Goal: Task Accomplishment & Management: Use online tool/utility

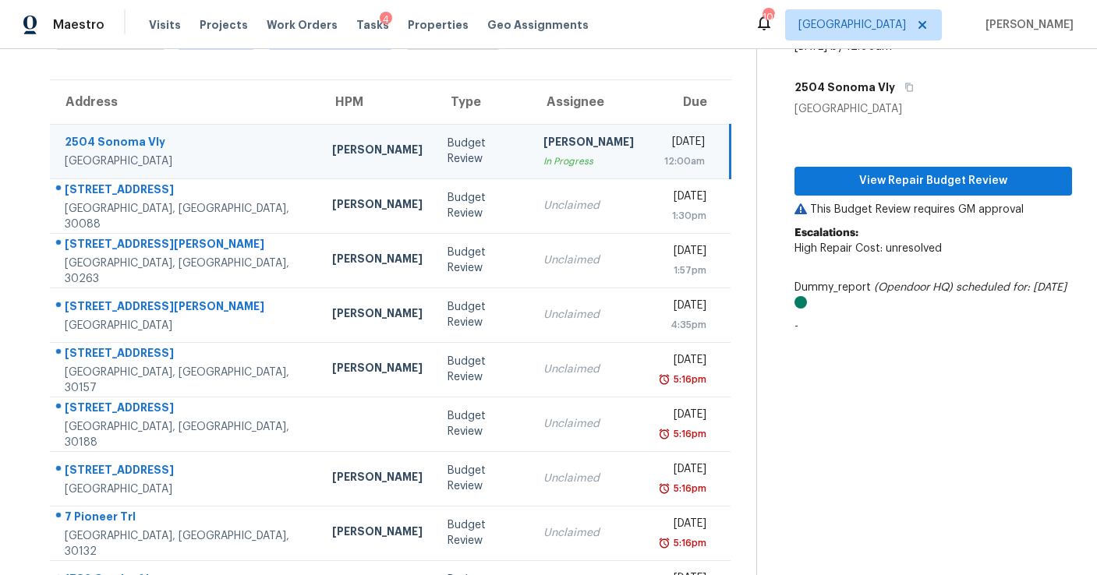
scroll to position [101, 0]
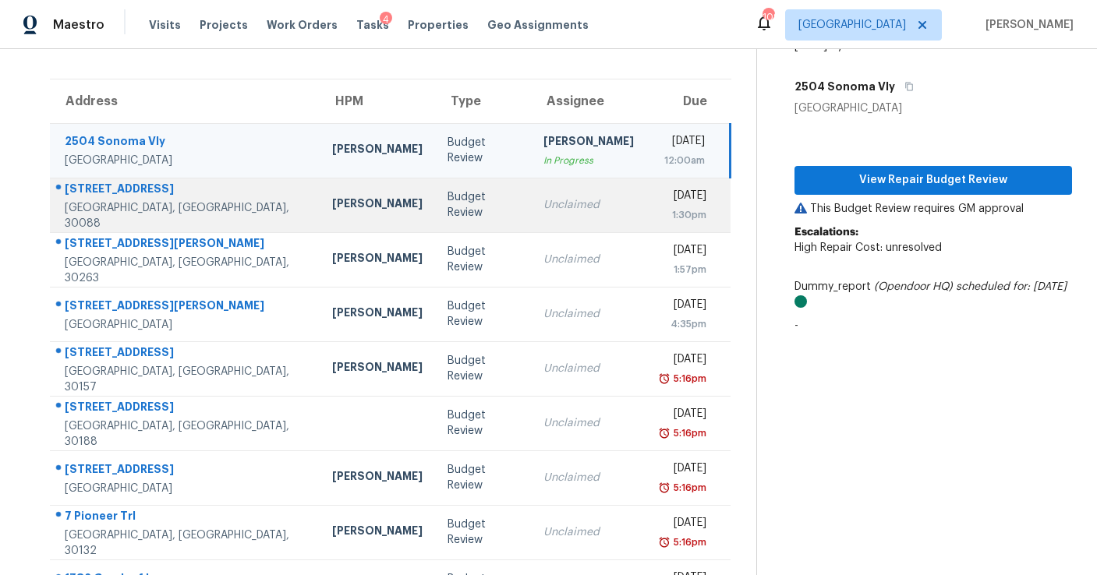
click at [543, 208] on div "Unclaimed" at bounding box center [588, 205] width 90 height 16
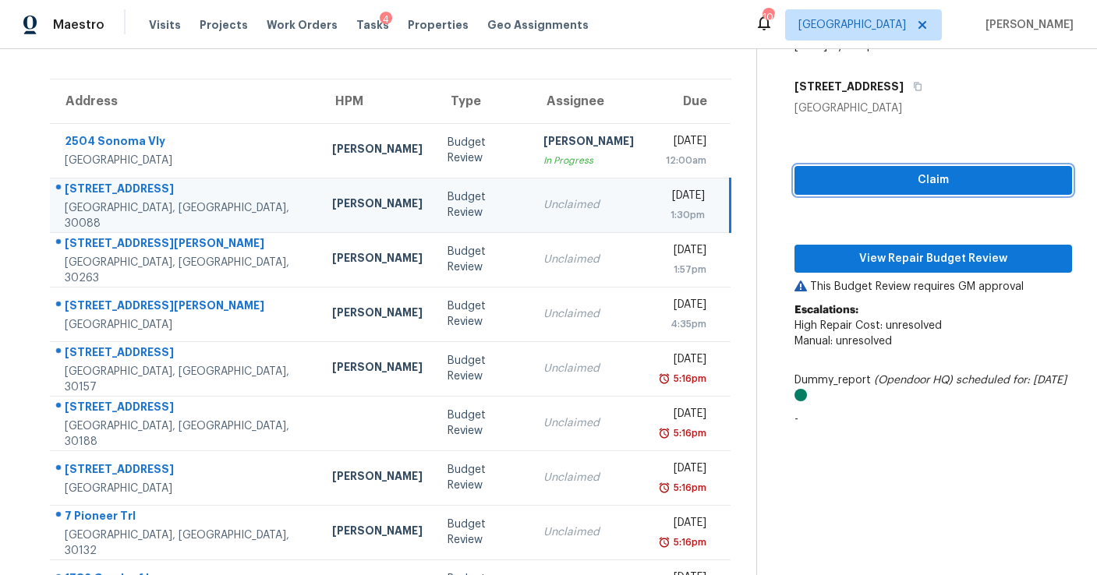
click at [901, 173] on span "Claim" at bounding box center [933, 180] width 253 height 19
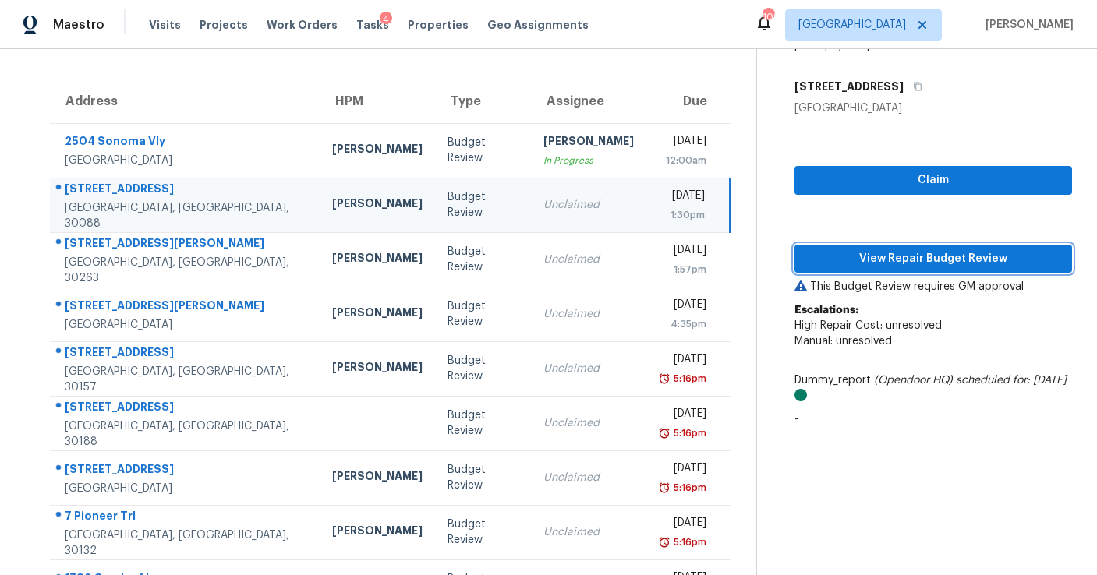
click at [890, 256] on span "View Repair Budget Review" at bounding box center [933, 258] width 253 height 19
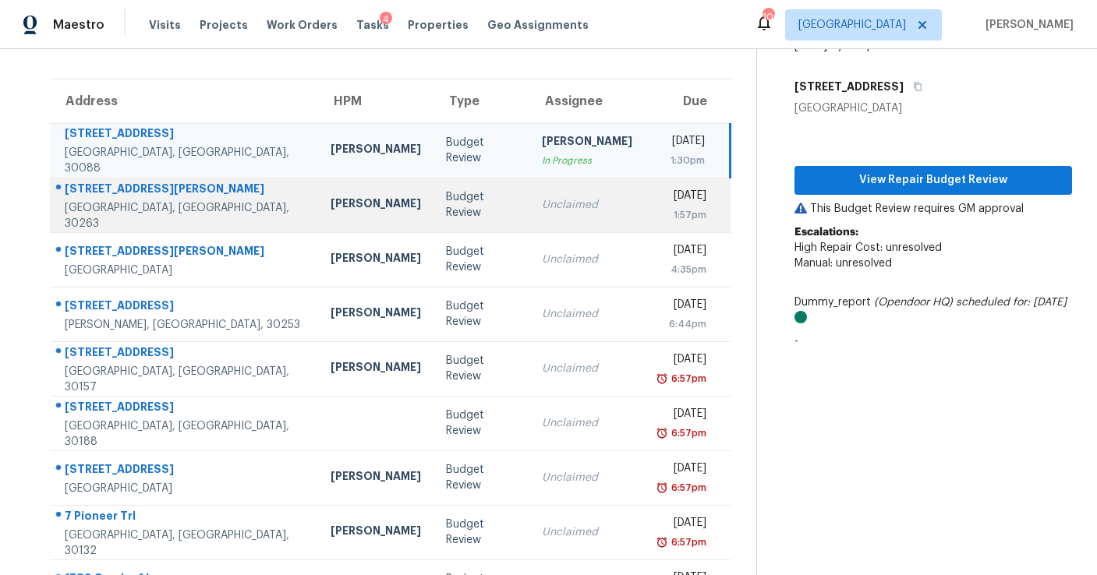
click at [529, 190] on td "Unclaimed" at bounding box center [586, 205] width 115 height 55
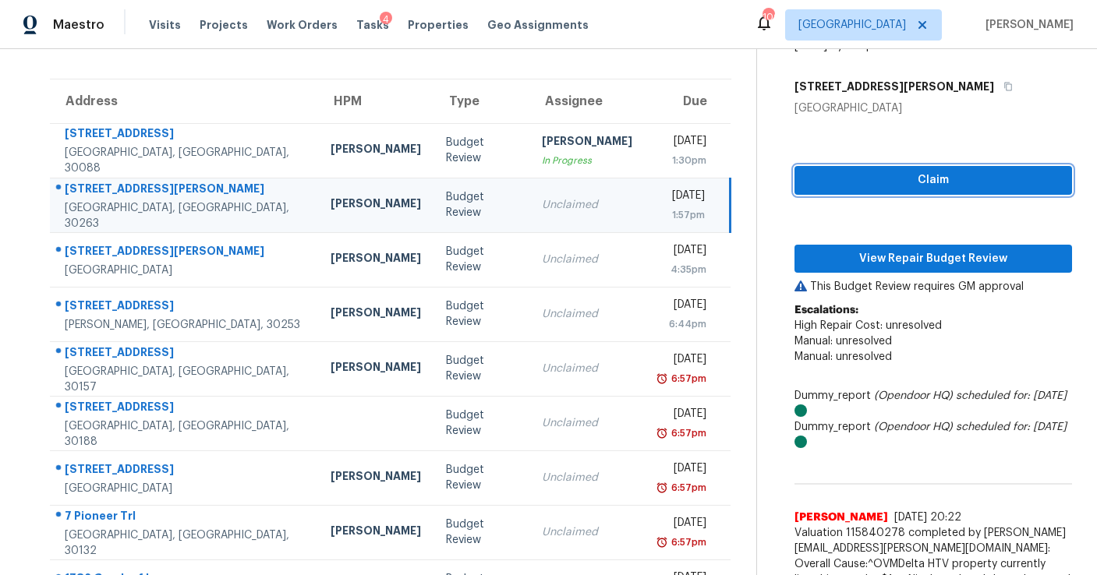
click at [886, 175] on span "Claim" at bounding box center [933, 180] width 253 height 19
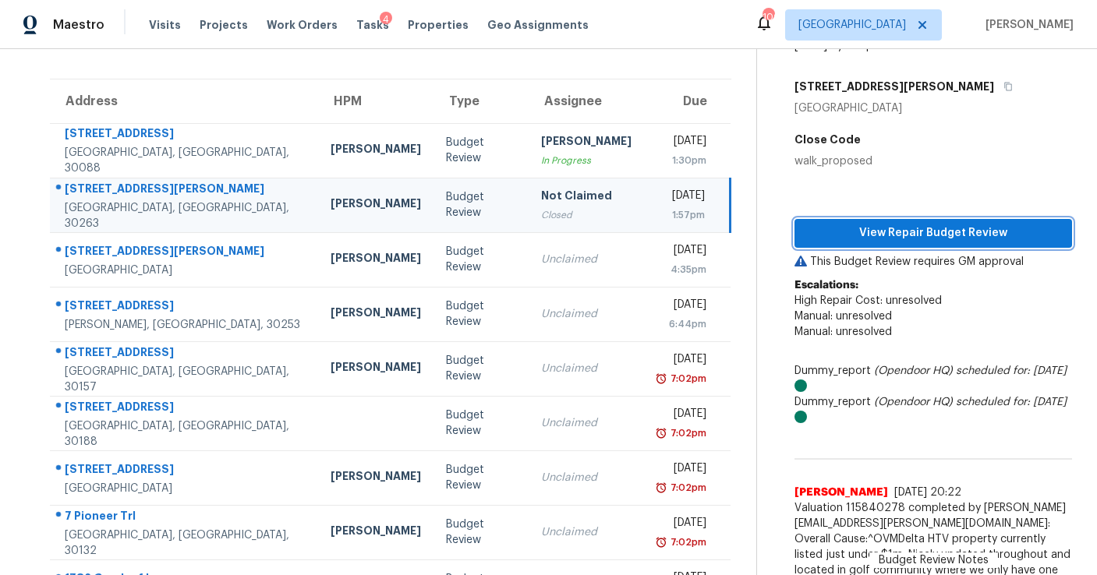
click at [893, 231] on span "View Repair Budget Review" at bounding box center [933, 233] width 253 height 19
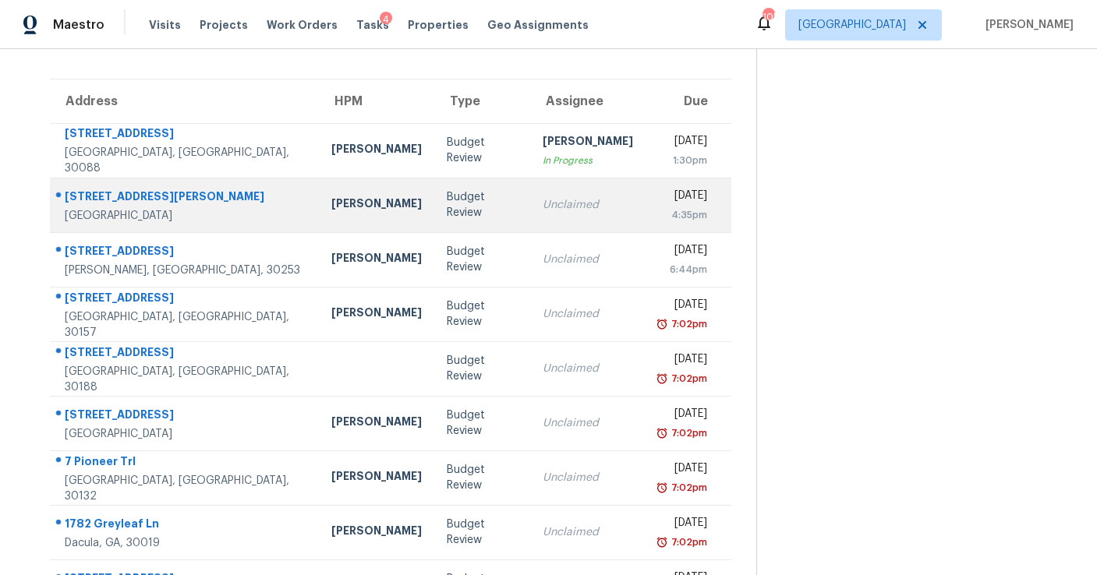
click at [543, 208] on div "Unclaimed" at bounding box center [588, 205] width 90 height 16
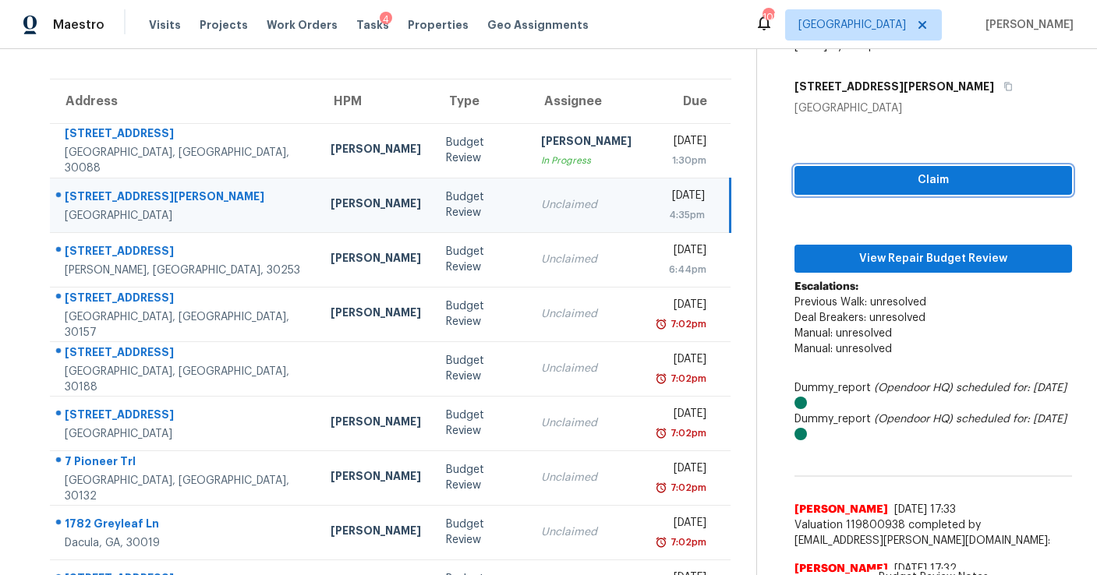
click at [978, 179] on span "Claim" at bounding box center [933, 180] width 253 height 19
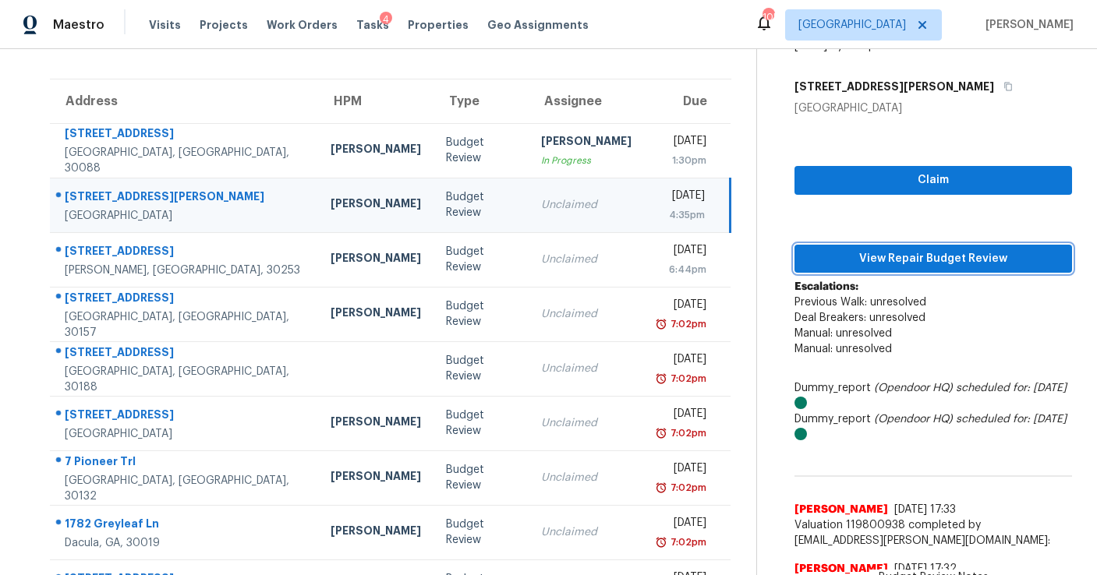
click at [937, 253] on span "View Repair Budget Review" at bounding box center [933, 258] width 253 height 19
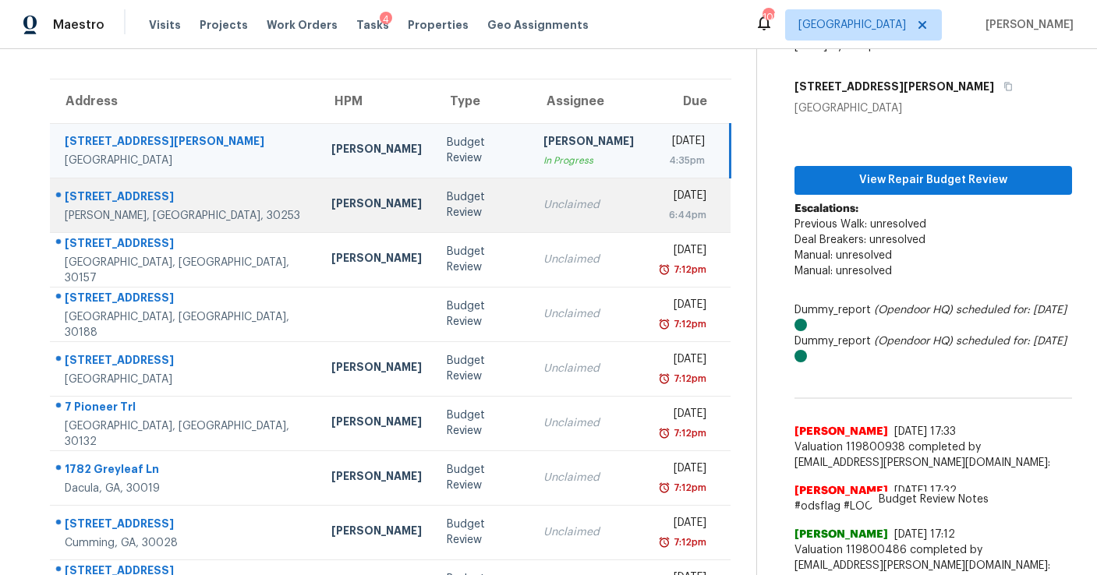
click at [543, 210] on div "Unclaimed" at bounding box center [588, 205] width 90 height 16
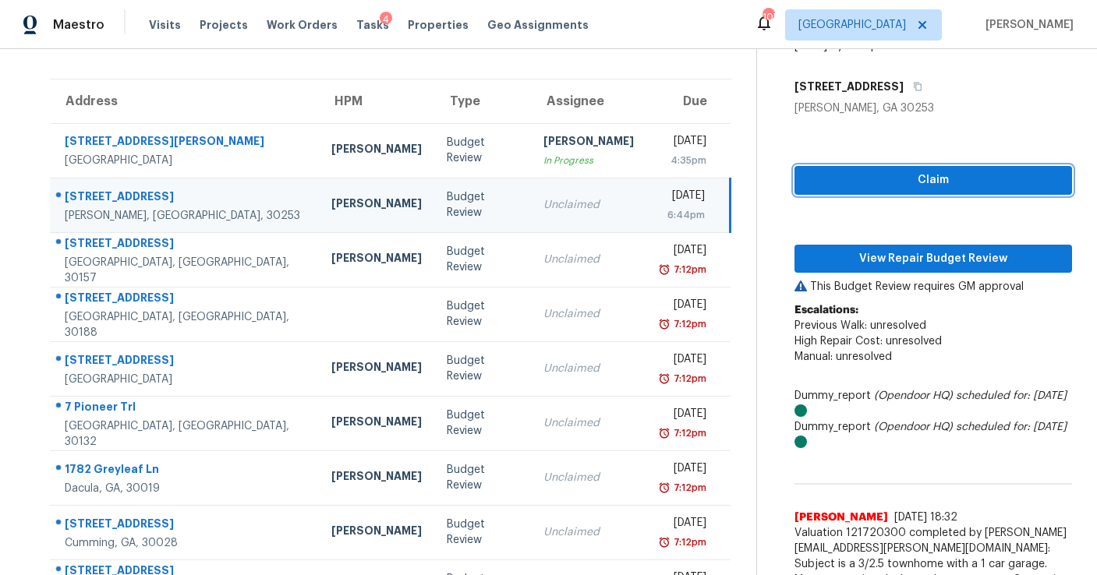
click at [913, 185] on span "Claim" at bounding box center [933, 180] width 253 height 19
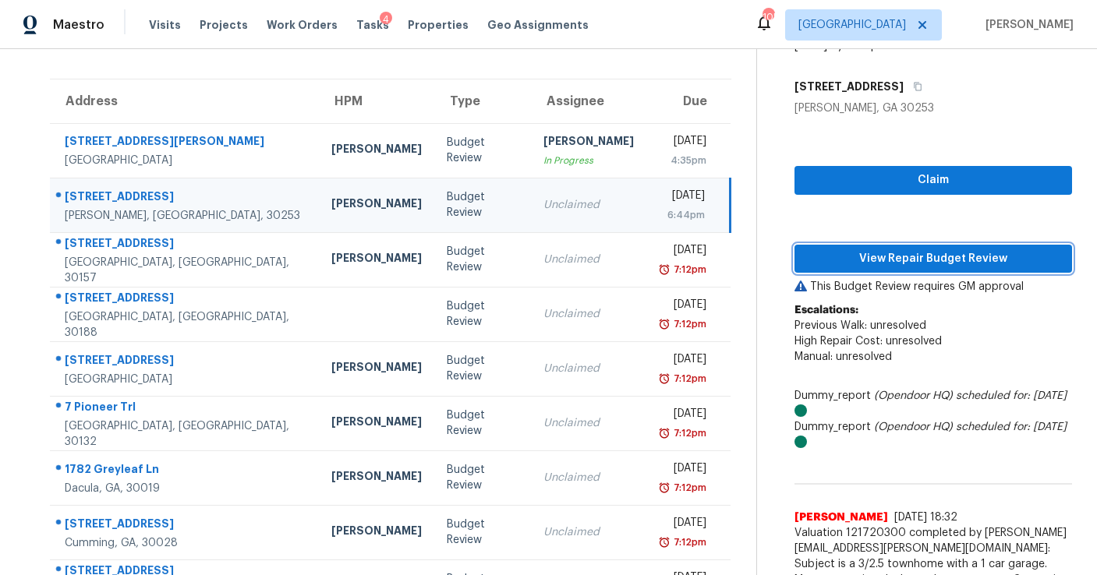
click at [910, 252] on span "View Repair Budget Review" at bounding box center [933, 258] width 253 height 19
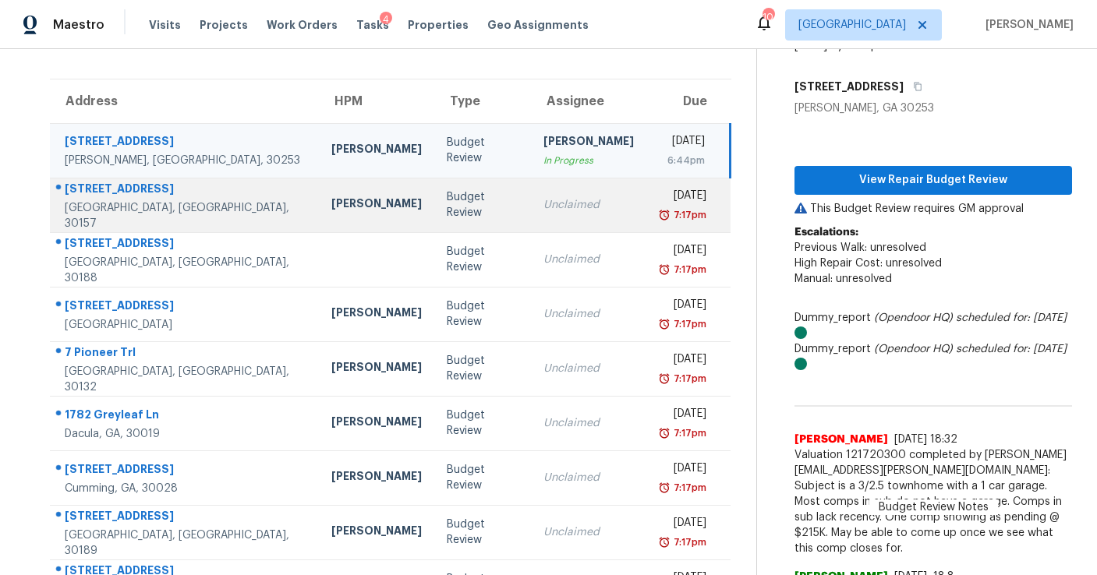
click at [543, 208] on div "Unclaimed" at bounding box center [588, 205] width 90 height 16
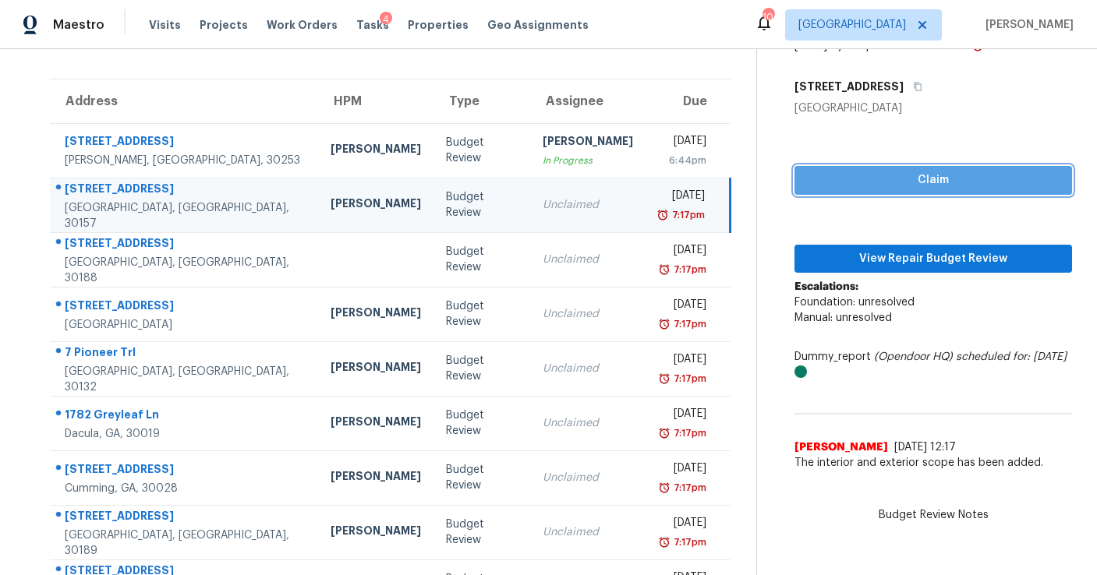
click at [870, 181] on span "Claim" at bounding box center [933, 180] width 253 height 19
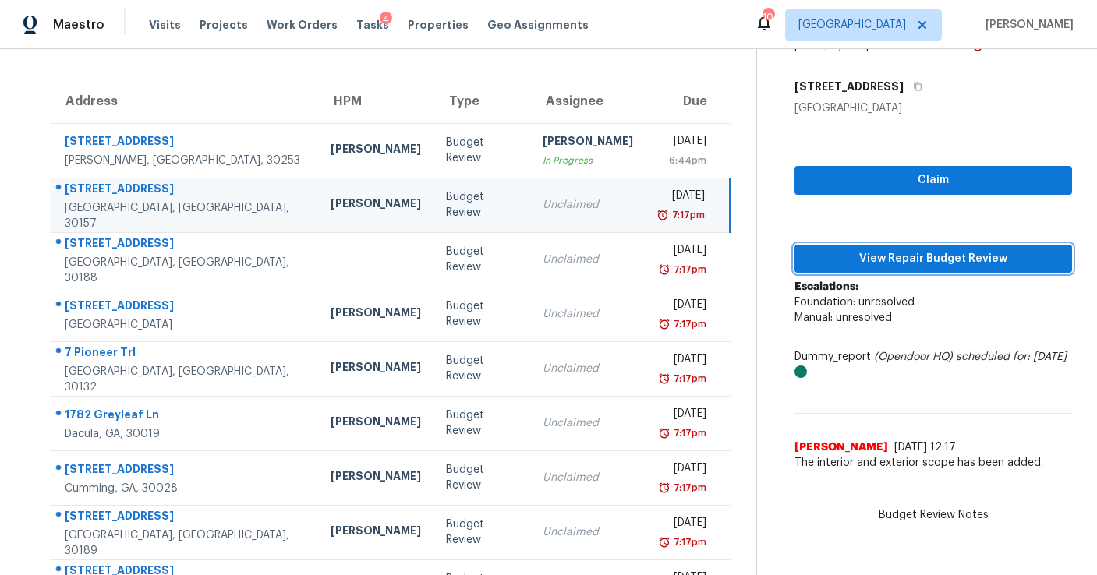
click at [878, 253] on span "View Repair Budget Review" at bounding box center [933, 258] width 253 height 19
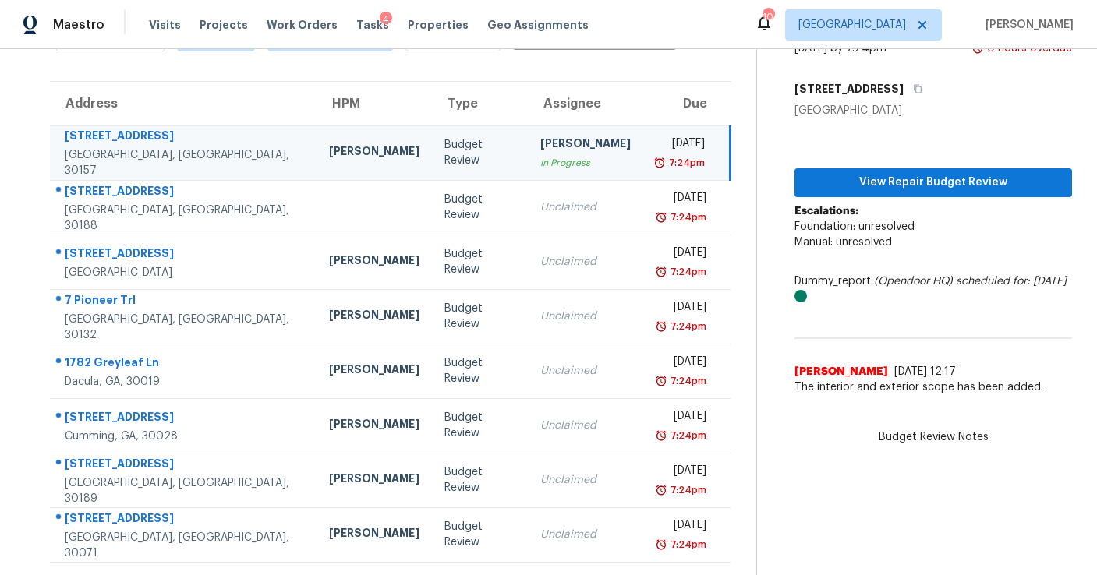
scroll to position [98, 0]
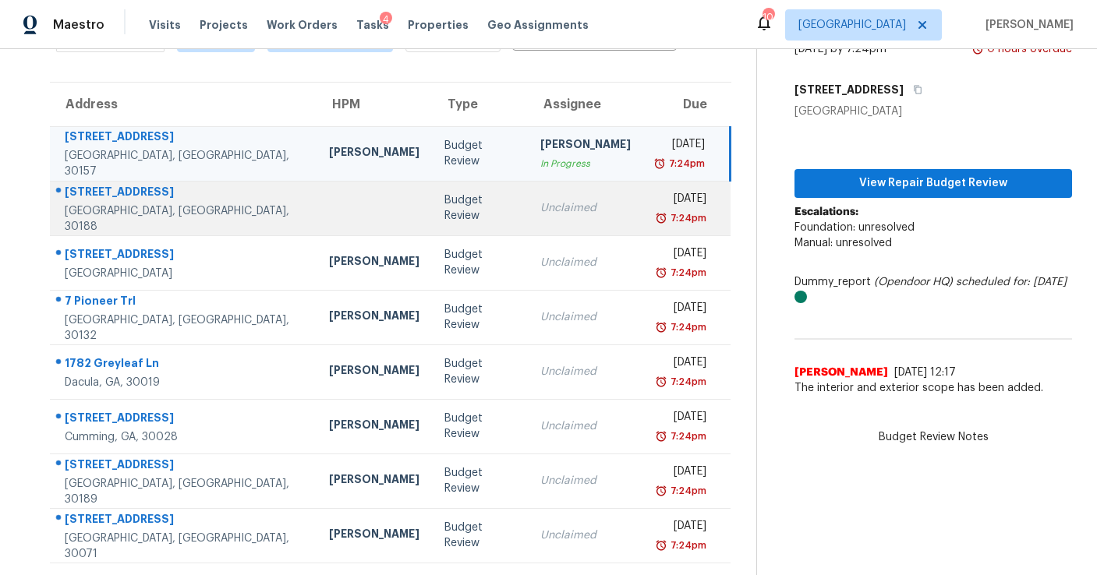
click at [540, 204] on div "Unclaimed" at bounding box center [585, 208] width 90 height 16
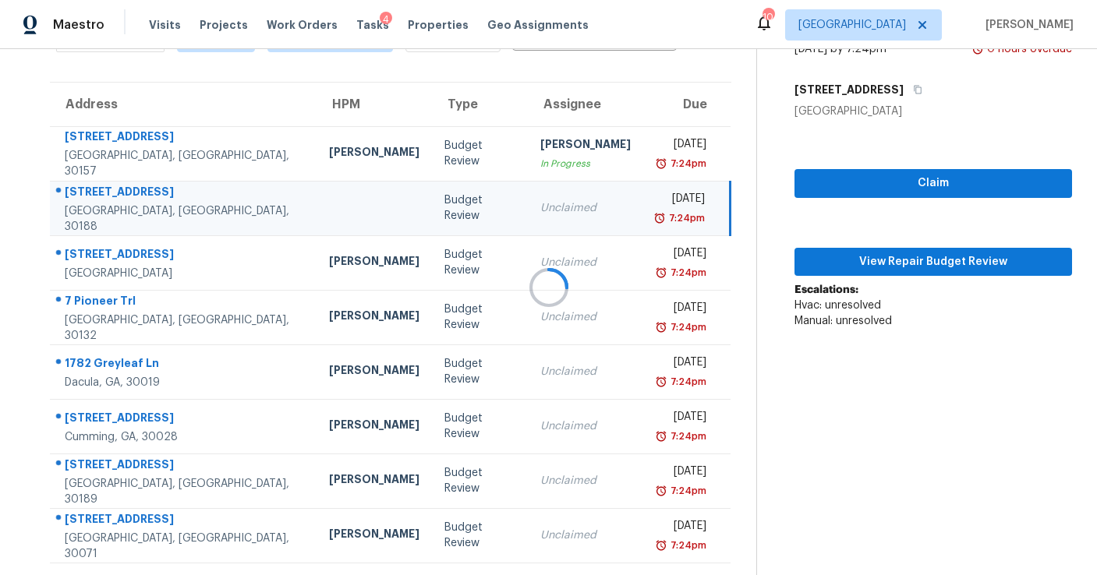
scroll to position [101, 0]
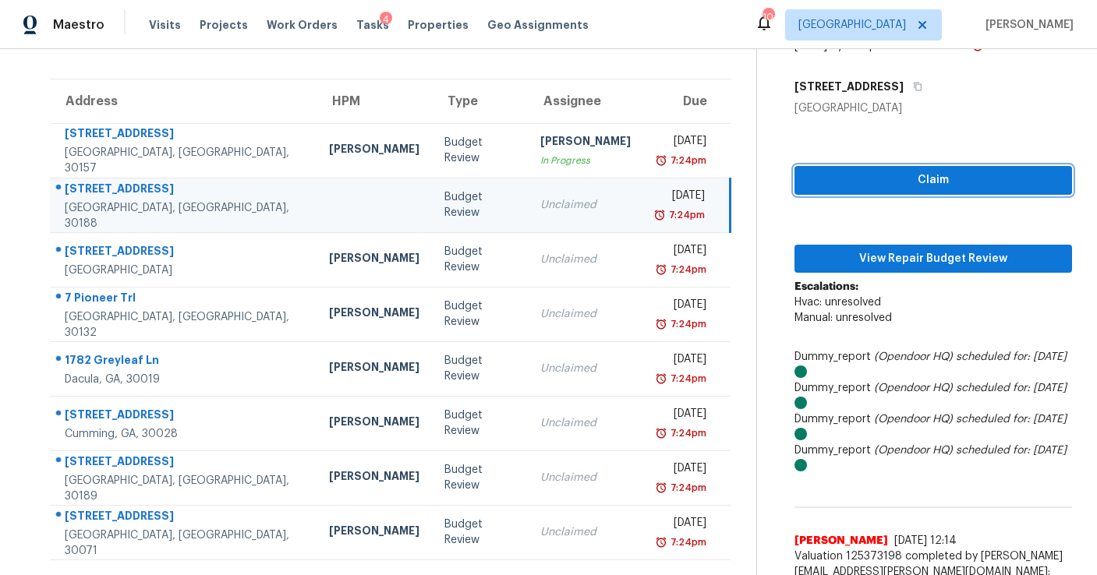
click at [907, 182] on span "Claim" at bounding box center [933, 180] width 253 height 19
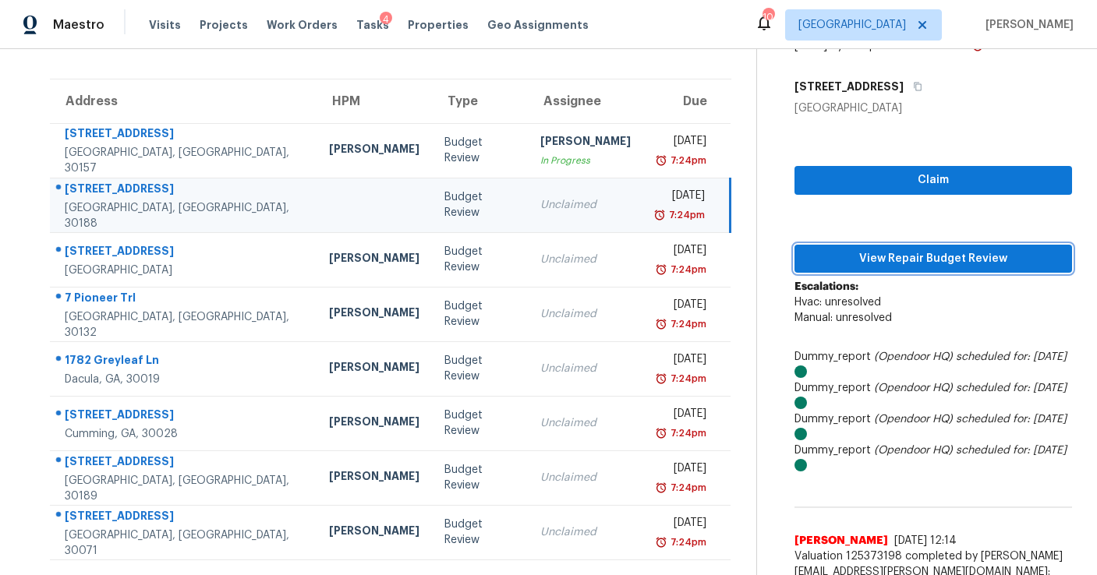
click at [903, 251] on span "View Repair Budget Review" at bounding box center [933, 258] width 253 height 19
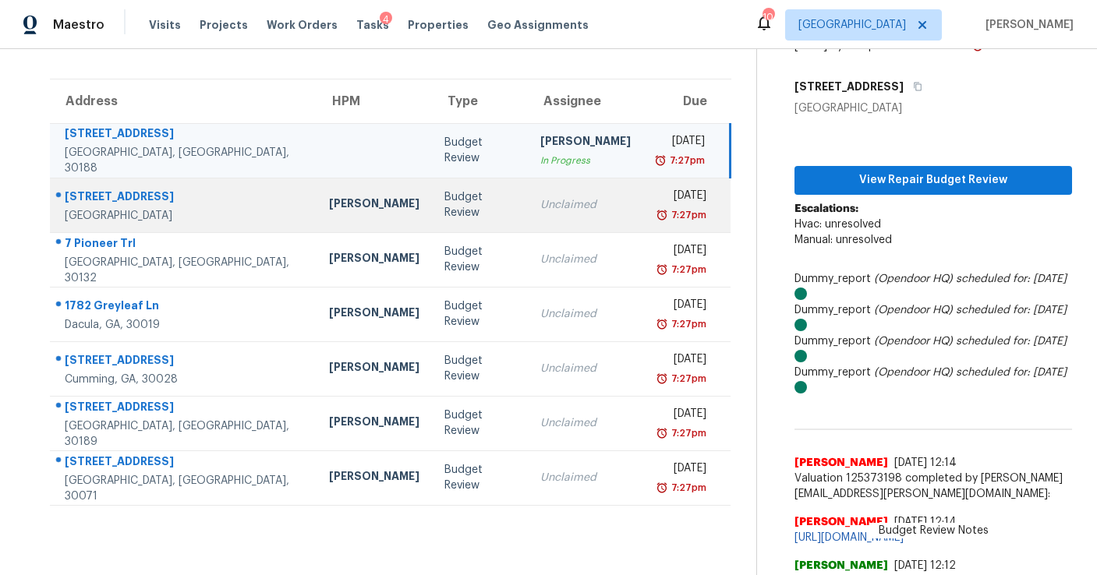
click at [557, 197] on div "Unclaimed" at bounding box center [585, 205] width 90 height 16
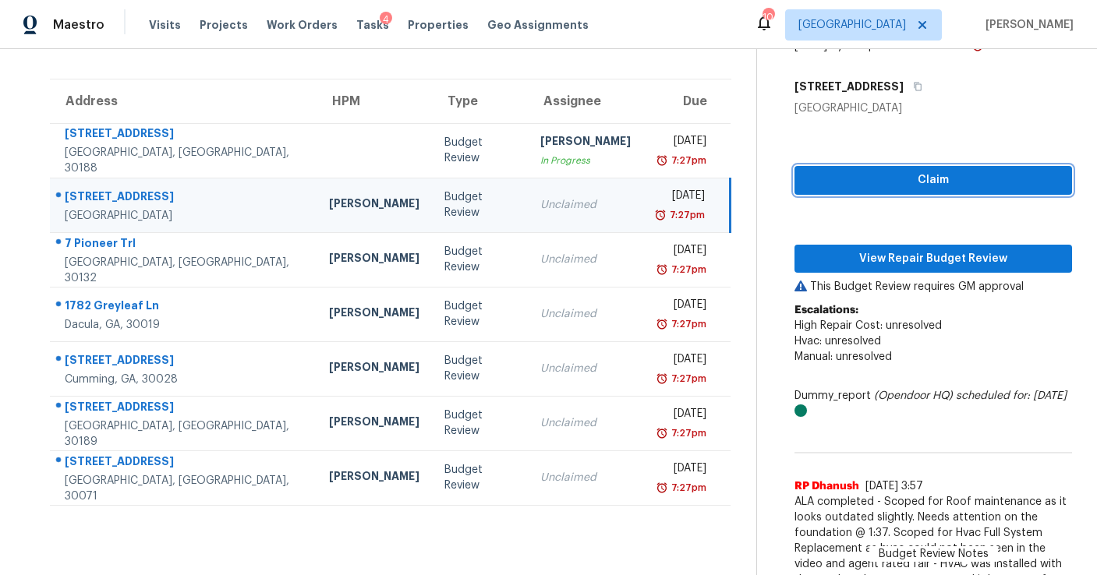
click at [907, 189] on button "Claim" at bounding box center [933, 180] width 278 height 29
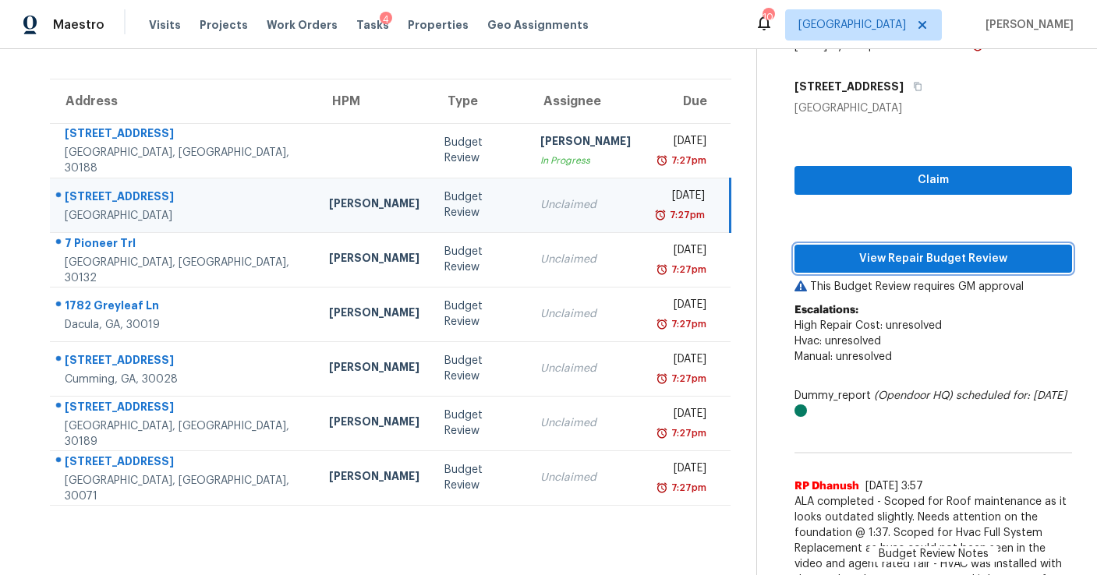
click at [911, 253] on span "View Repair Budget Review" at bounding box center [933, 258] width 253 height 19
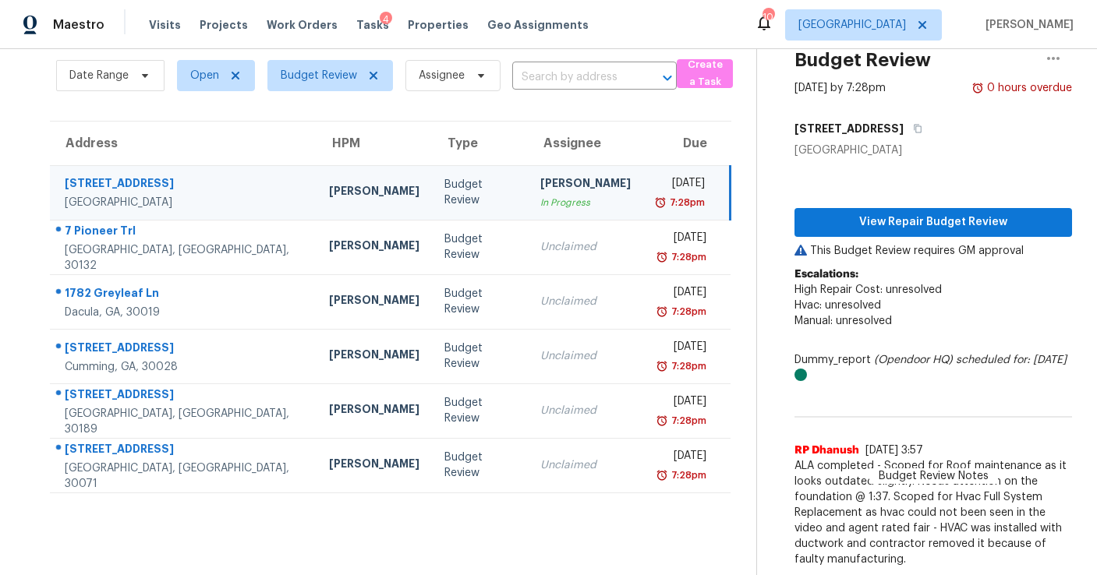
scroll to position [59, 0]
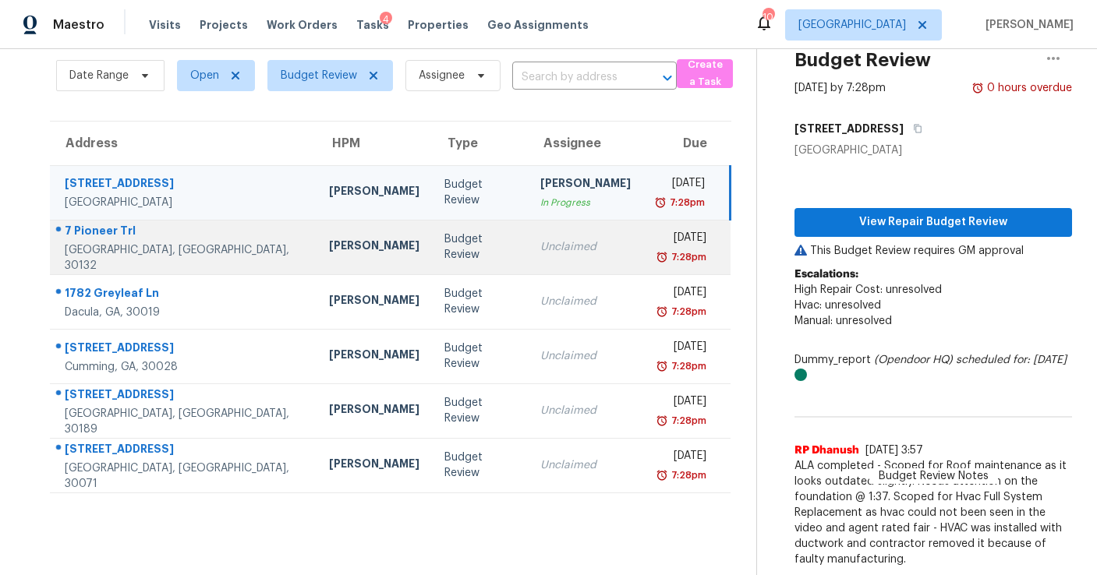
click at [643, 267] on td "[DATE] 7:28pm" at bounding box center [686, 247] width 87 height 55
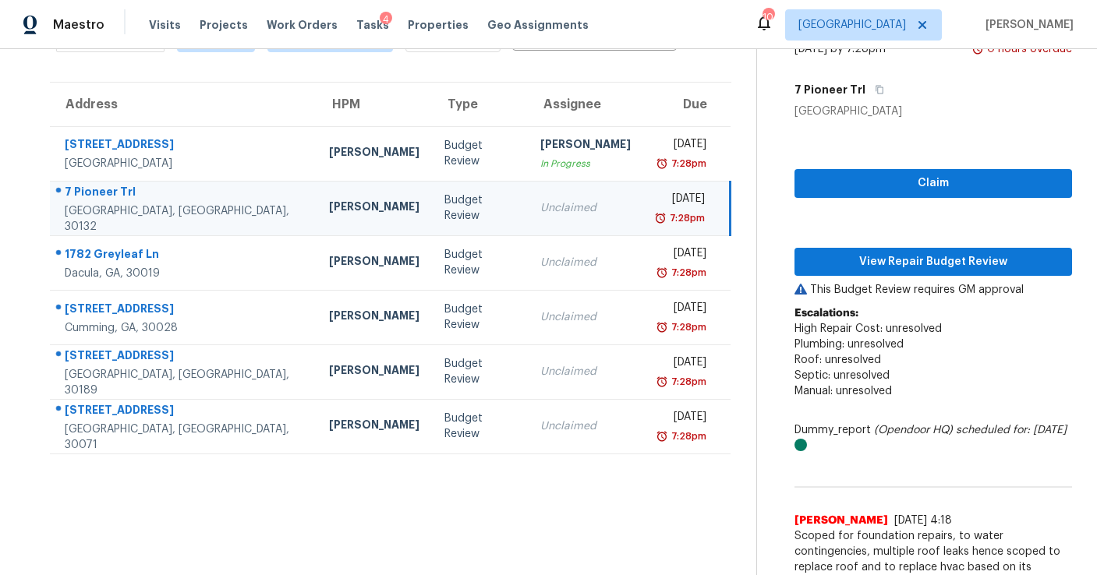
scroll to position [101, 0]
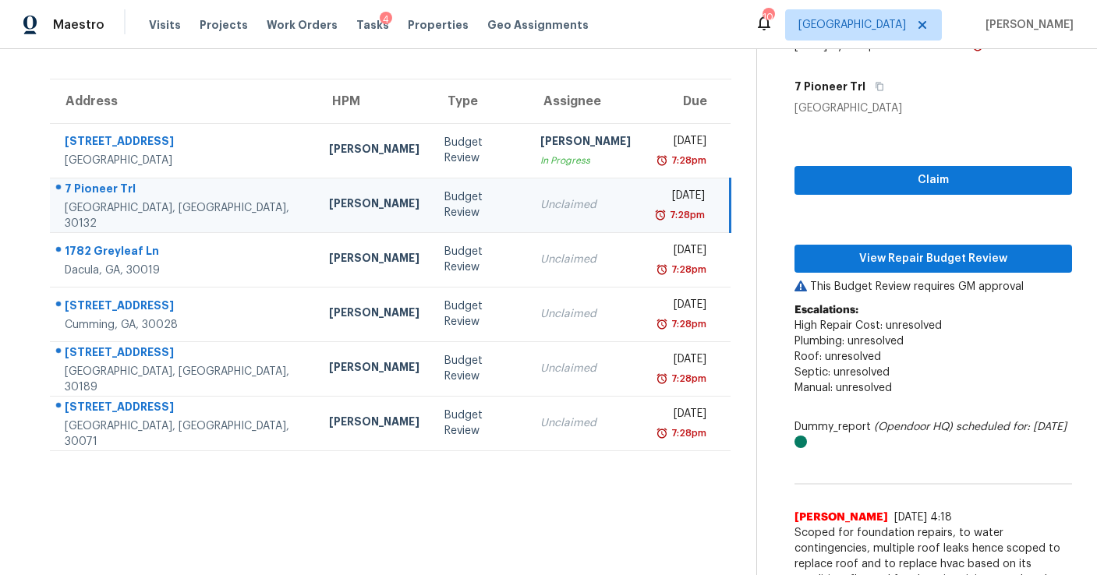
click at [838, 162] on div "Claim View Repair Budget Review This Budget Review requires GM approval Escalat…" at bounding box center [933, 363] width 278 height 495
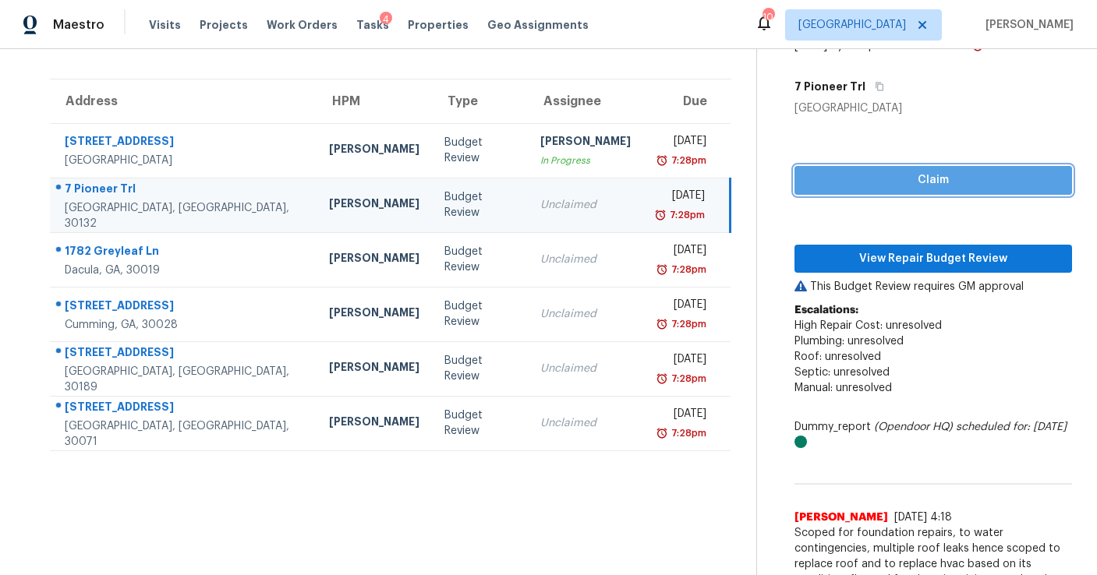
click at [846, 189] on span "Claim" at bounding box center [933, 180] width 253 height 19
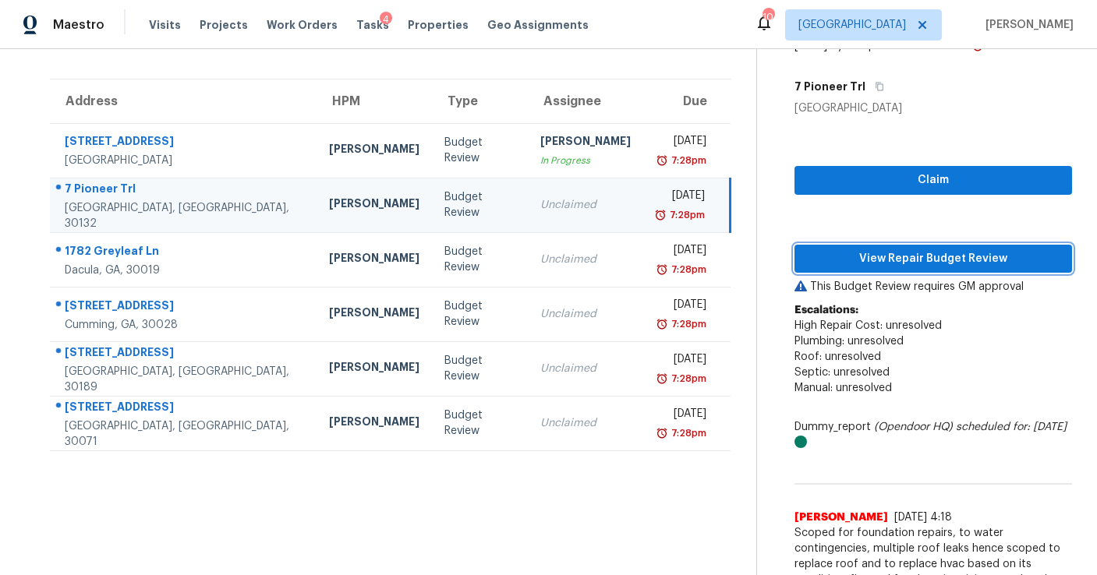
click at [882, 259] on span "View Repair Budget Review" at bounding box center [933, 258] width 253 height 19
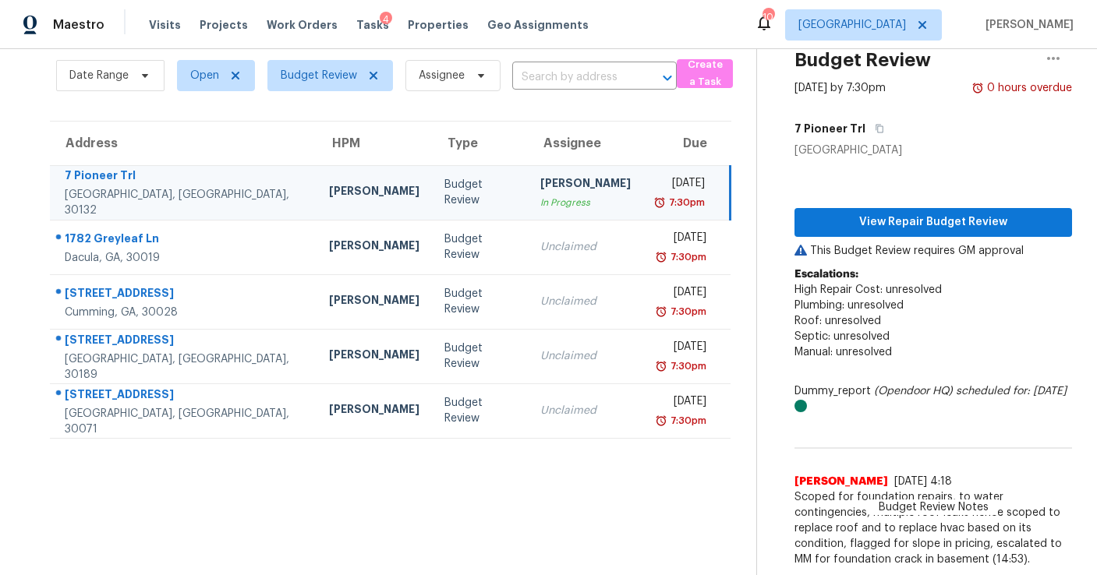
scroll to position [59, 0]
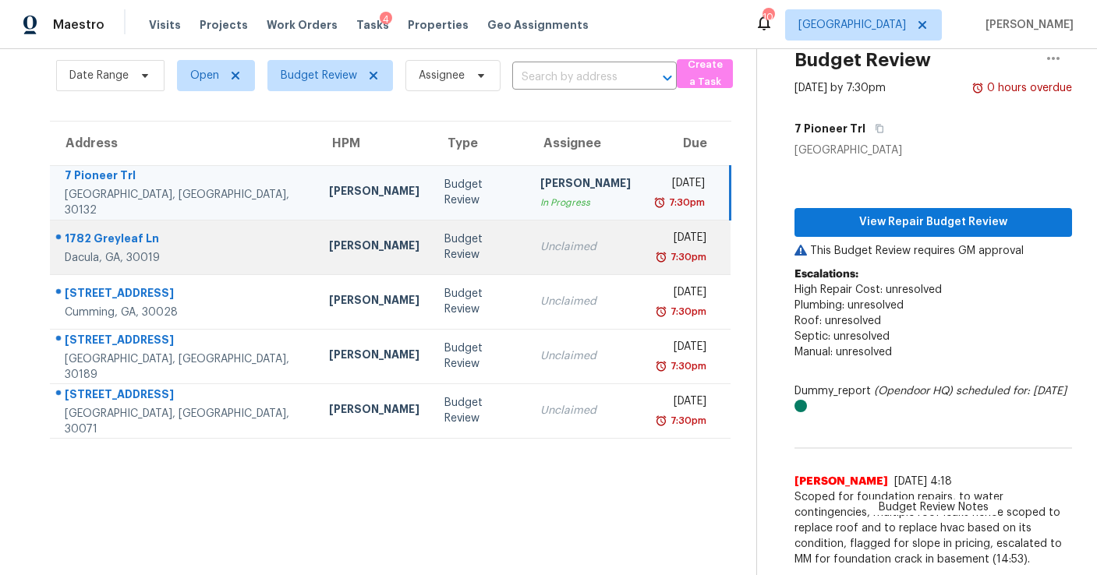
click at [446, 260] on td "Budget Review" at bounding box center [480, 247] width 96 height 55
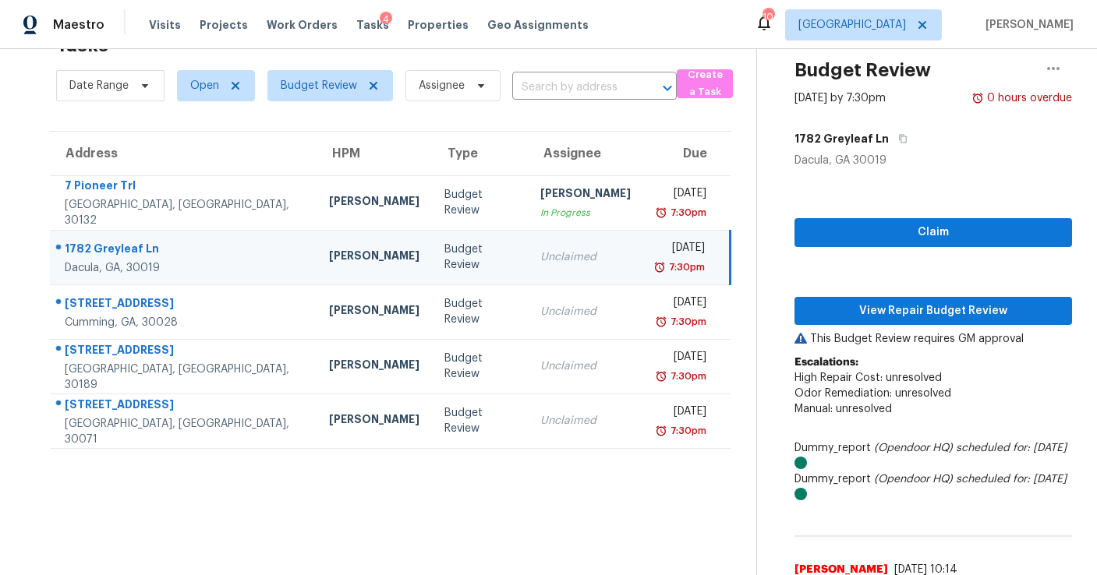
scroll to position [101, 0]
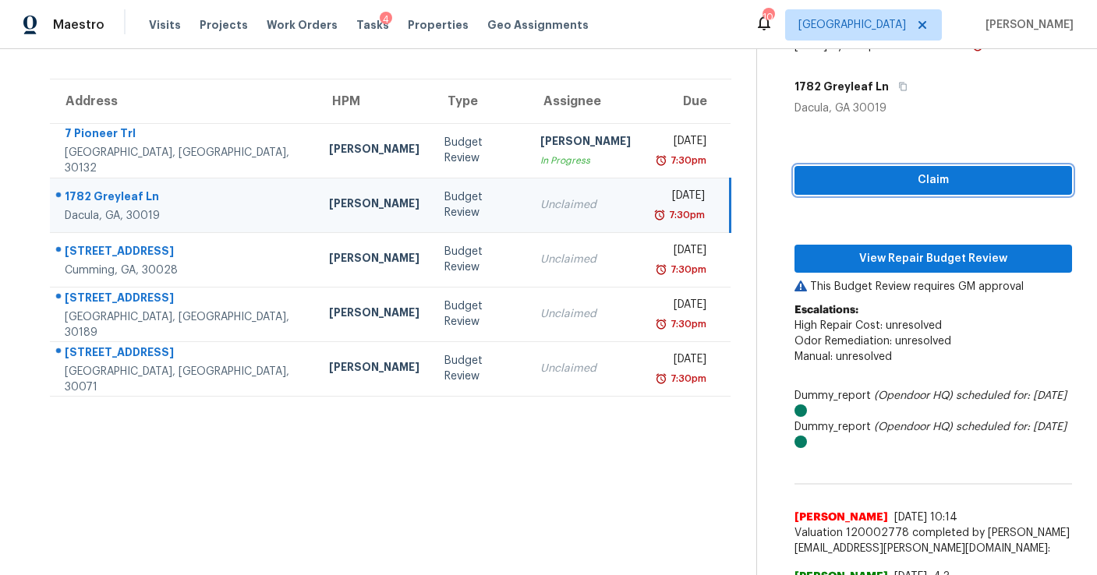
click at [930, 182] on span "Claim" at bounding box center [933, 180] width 253 height 19
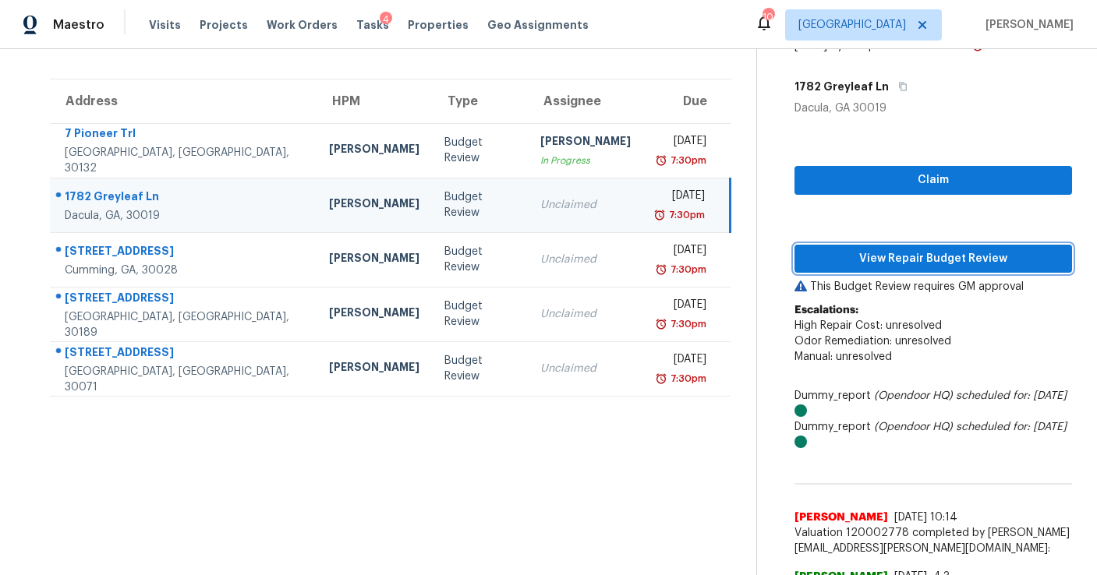
click at [914, 255] on span "View Repair Budget Review" at bounding box center [933, 258] width 253 height 19
